Goal: Information Seeking & Learning: Learn about a topic

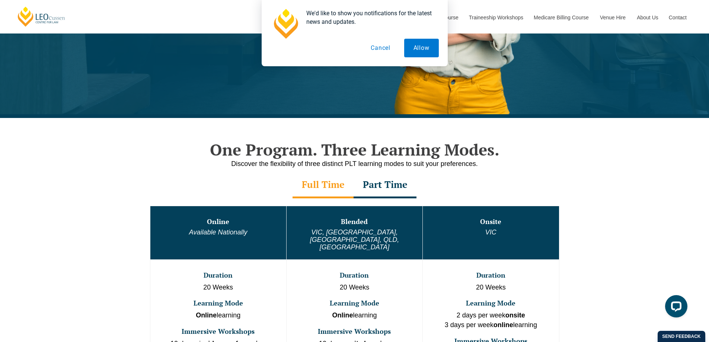
click at [387, 182] on div "Part Time" at bounding box center [385, 185] width 63 height 26
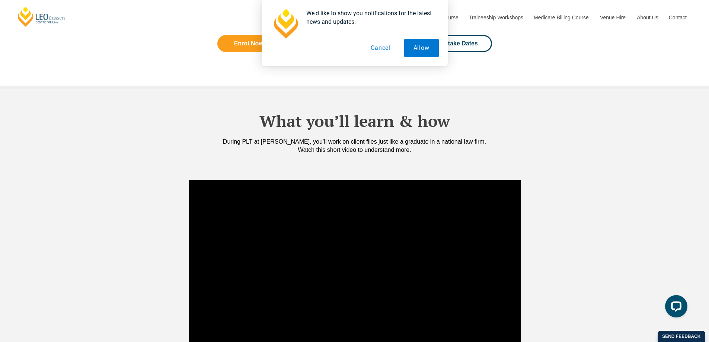
scroll to position [596, 0]
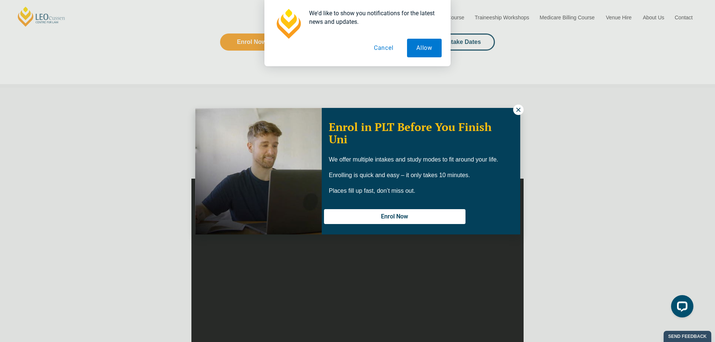
click at [520, 111] on icon at bounding box center [518, 110] width 4 height 4
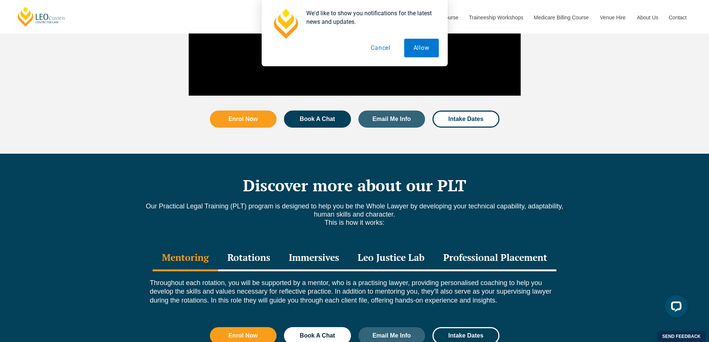
scroll to position [893, 0]
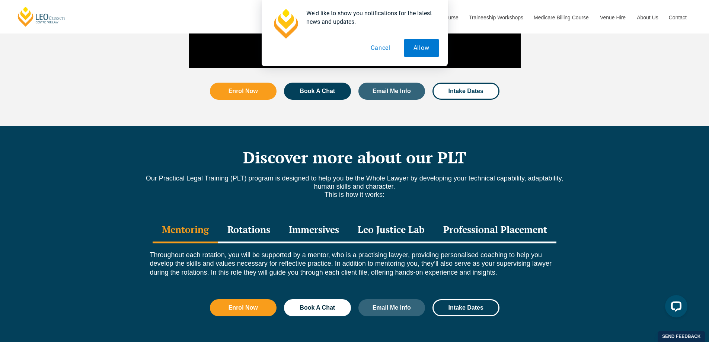
click at [245, 220] on div "Rotations" at bounding box center [248, 230] width 61 height 26
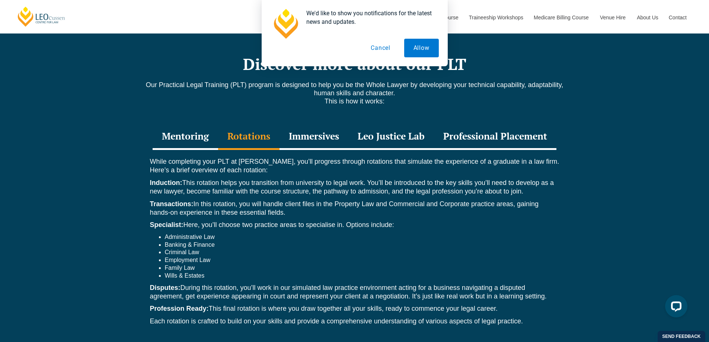
scroll to position [1005, 0]
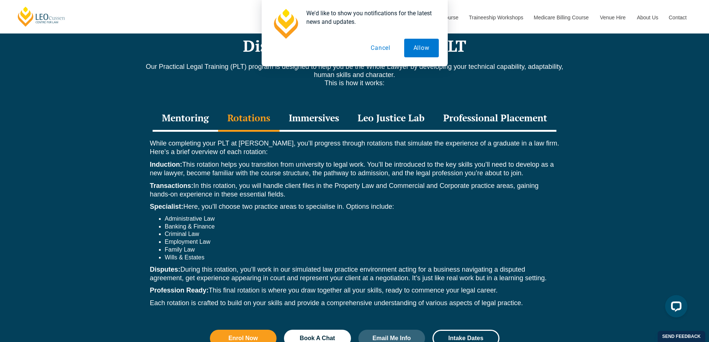
click at [302, 111] on div "Immersives" at bounding box center [314, 119] width 69 height 26
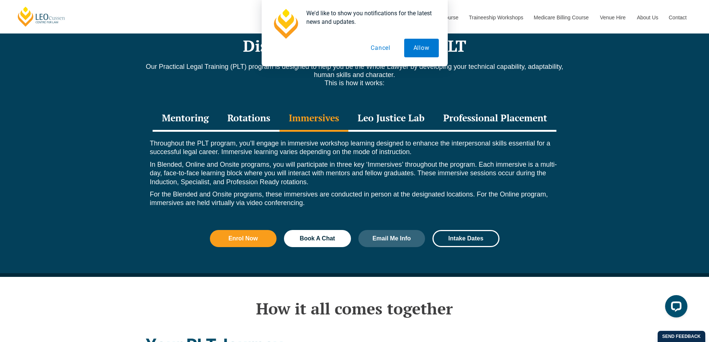
click at [396, 112] on div "Leo Justice Lab" at bounding box center [391, 119] width 86 height 26
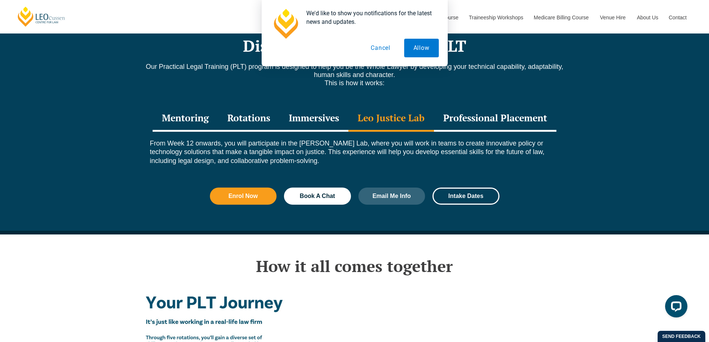
click at [482, 108] on div "Professional Placement" at bounding box center [495, 119] width 122 height 26
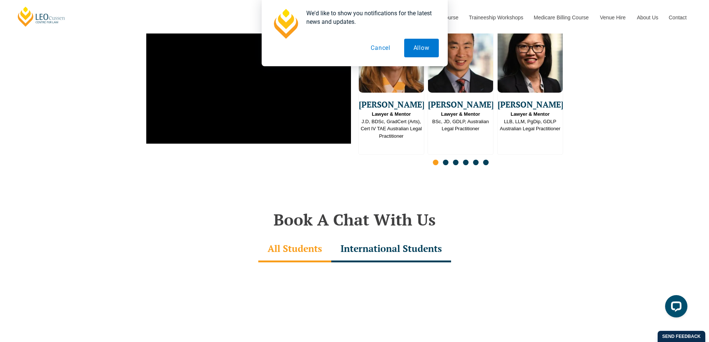
scroll to position [1824, 0]
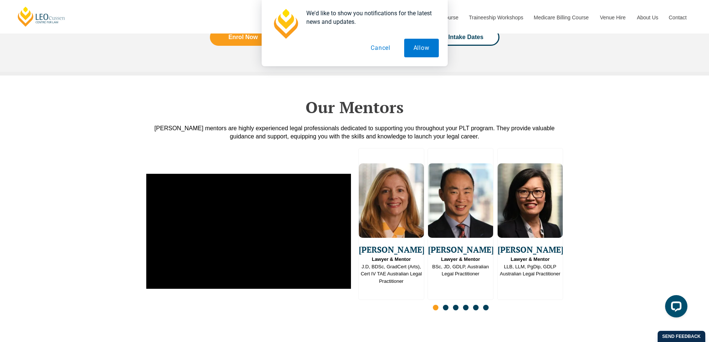
click at [394, 48] on button "Cancel" at bounding box center [380, 48] width 38 height 19
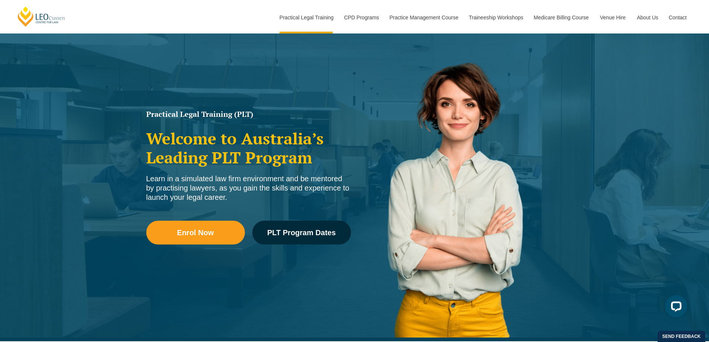
scroll to position [0, 0]
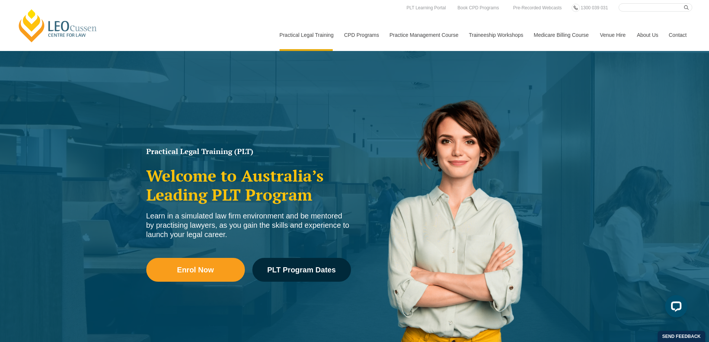
click at [549, 34] on link "Medicare Billing Course" at bounding box center [561, 35] width 66 height 32
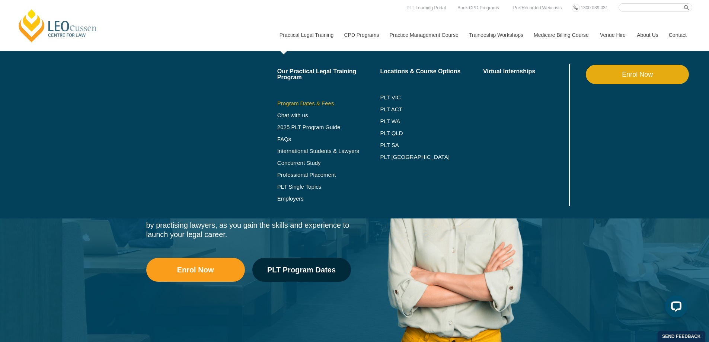
click at [306, 105] on link "Program Dates & Fees" at bounding box center [328, 104] width 103 height 6
